Goal: Transaction & Acquisition: Subscribe to service/newsletter

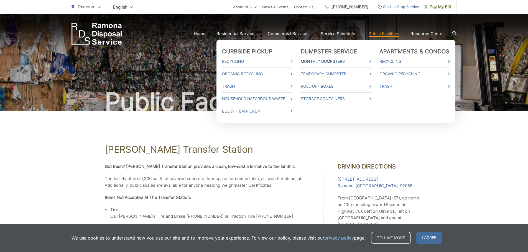
click at [367, 62] on link "Monthly Dumpsters" at bounding box center [335, 61] width 70 height 7
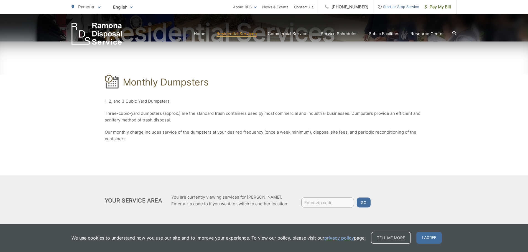
scroll to position [77, 0]
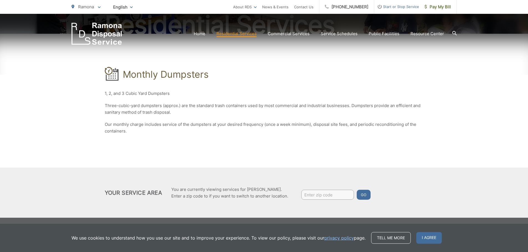
click at [321, 195] on input "Enter zip code" at bounding box center [327, 195] width 53 height 10
type input "92061"
click at [361, 194] on button "Go" at bounding box center [363, 195] width 14 height 10
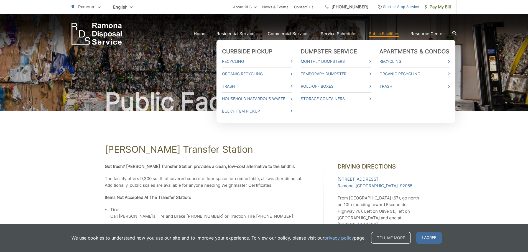
click at [247, 34] on link "Residential Services" at bounding box center [236, 33] width 40 height 7
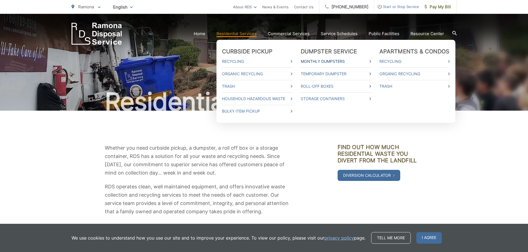
click at [371, 61] on icon at bounding box center [370, 61] width 2 height 3
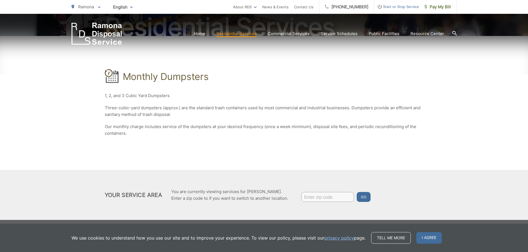
scroll to position [77, 0]
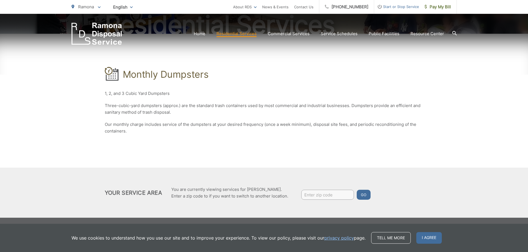
click at [310, 196] on input "Enter zip code" at bounding box center [327, 195] width 53 height 10
type input "92061"
click at [366, 196] on button "Go" at bounding box center [363, 195] width 14 height 10
